Goal: Task Accomplishment & Management: Manage account settings

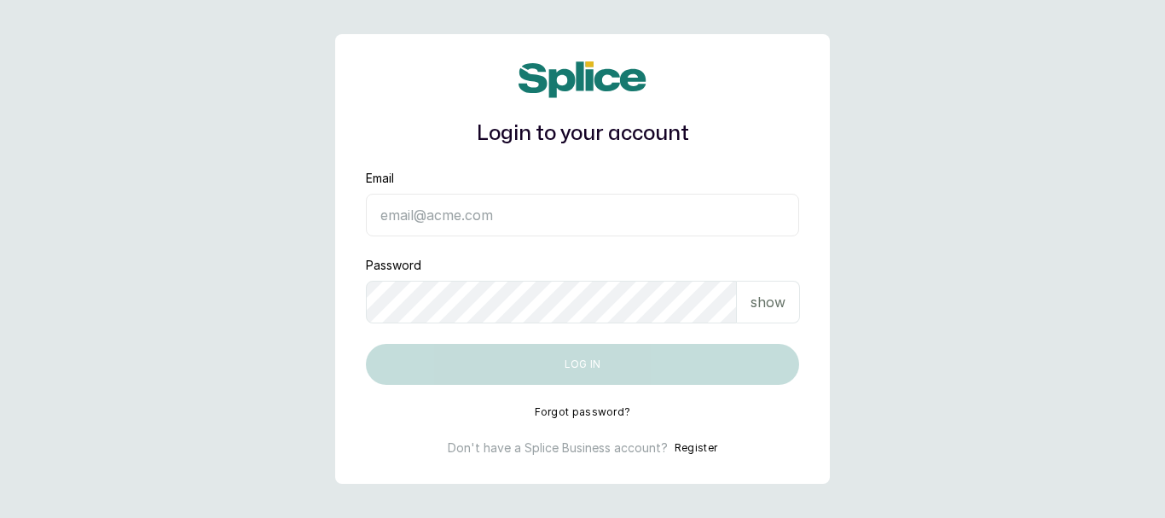
drag, startPoint x: 246, startPoint y: 223, endPoint x: 270, endPoint y: 219, distance: 24.1
click at [245, 222] on main "Login to your account Email Password show Log in Forgot password? Don't have a …" at bounding box center [582, 259] width 1165 height 518
click at [477, 212] on input "Email" at bounding box center [582, 215] width 433 height 43
type input "[EMAIL_ADDRESS][DOMAIN_NAME]"
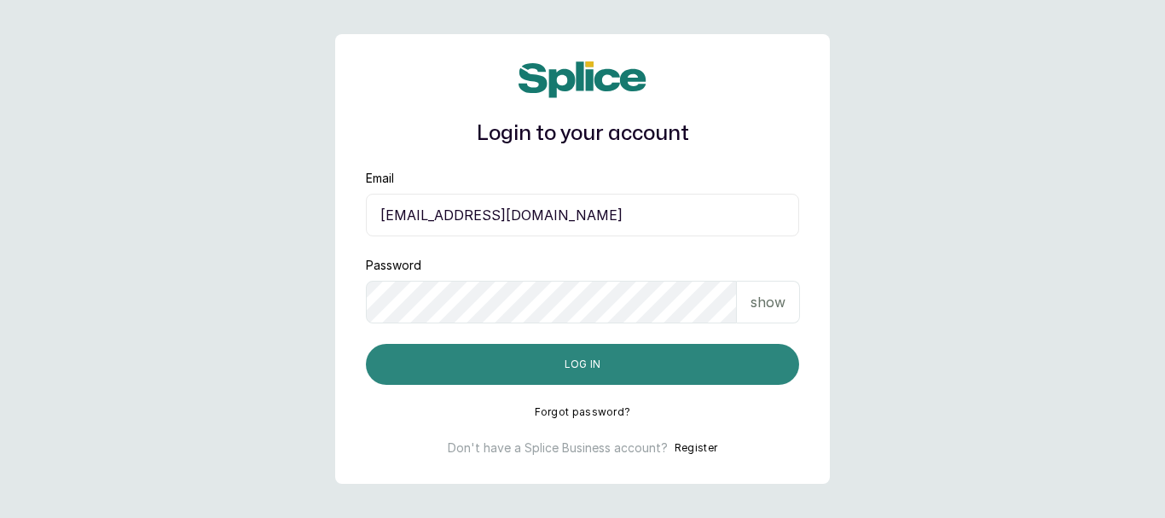
click at [721, 370] on button "Log in" at bounding box center [582, 364] width 433 height 41
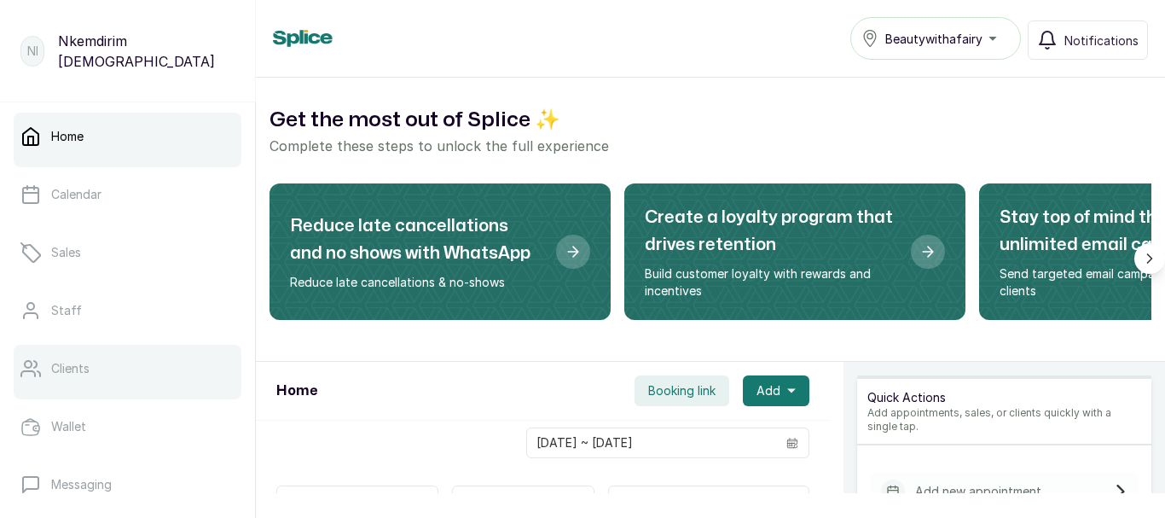
click at [50, 365] on link "Clients" at bounding box center [128, 369] width 228 height 48
